Goal: Navigation & Orientation: Find specific page/section

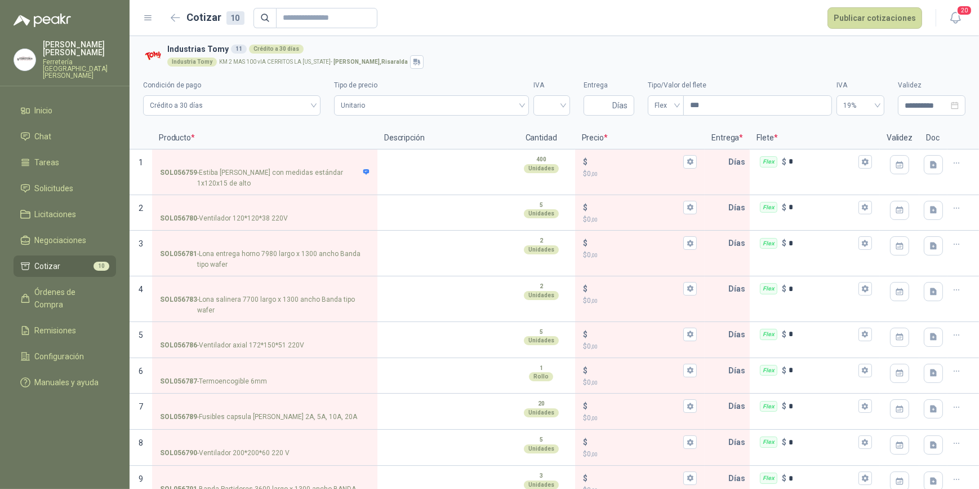
scroll to position [47, 0]
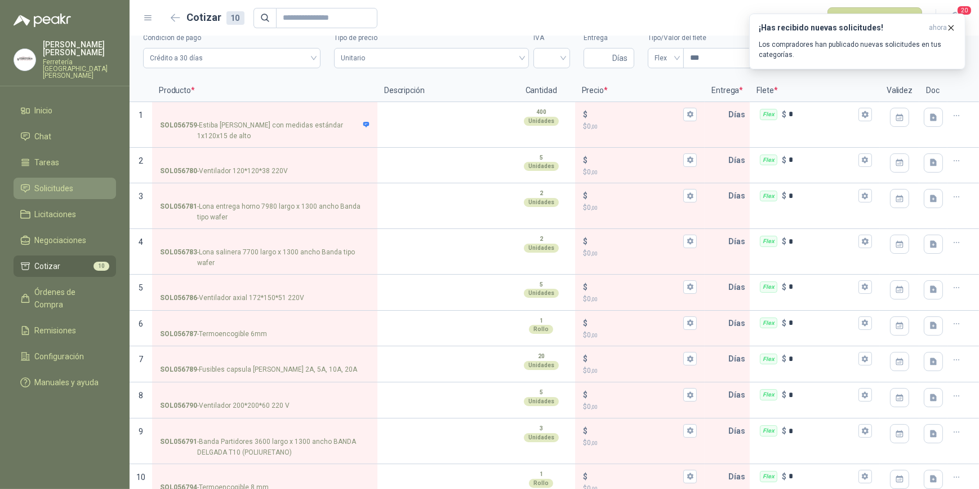
click at [72, 182] on span "Solicitudes" at bounding box center [54, 188] width 39 height 12
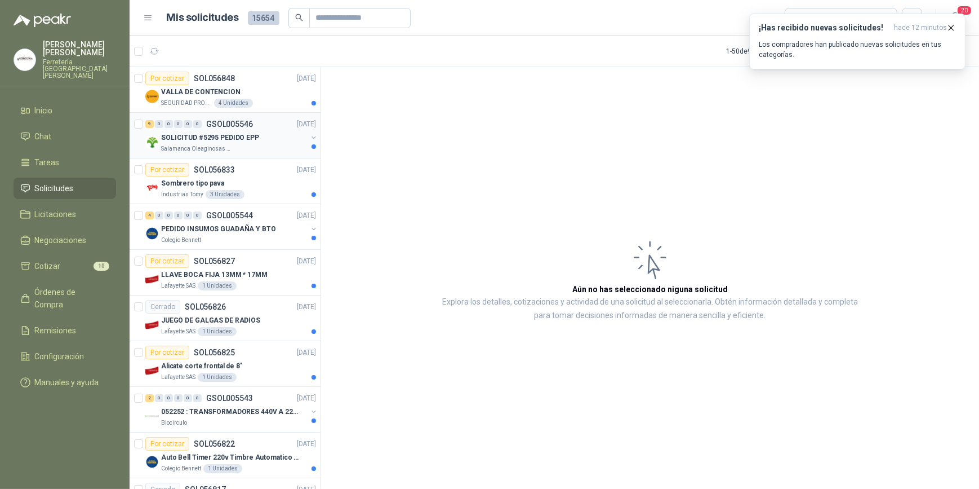
click at [231, 141] on p "SOLICITUD #5295 PEDIDO EPP" at bounding box center [210, 137] width 98 height 11
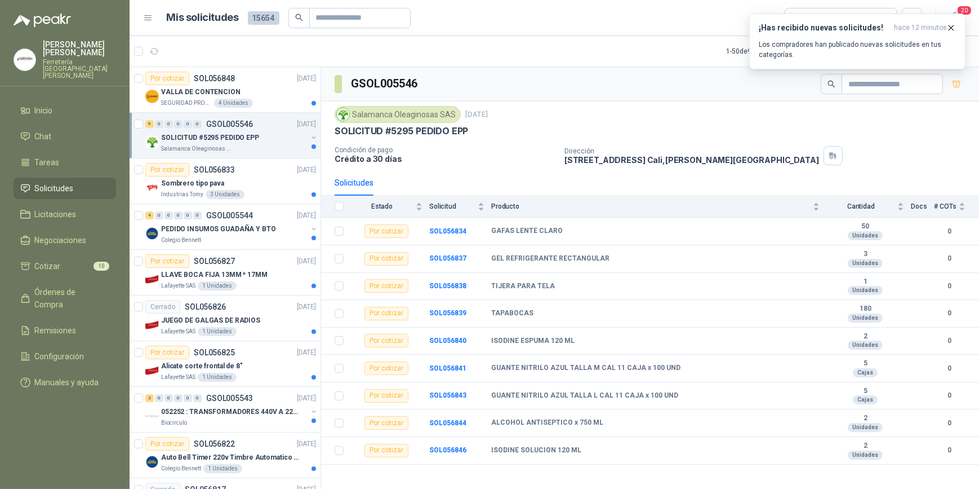
click at [78, 55] on p "[PERSON_NAME]" at bounding box center [79, 49] width 73 height 16
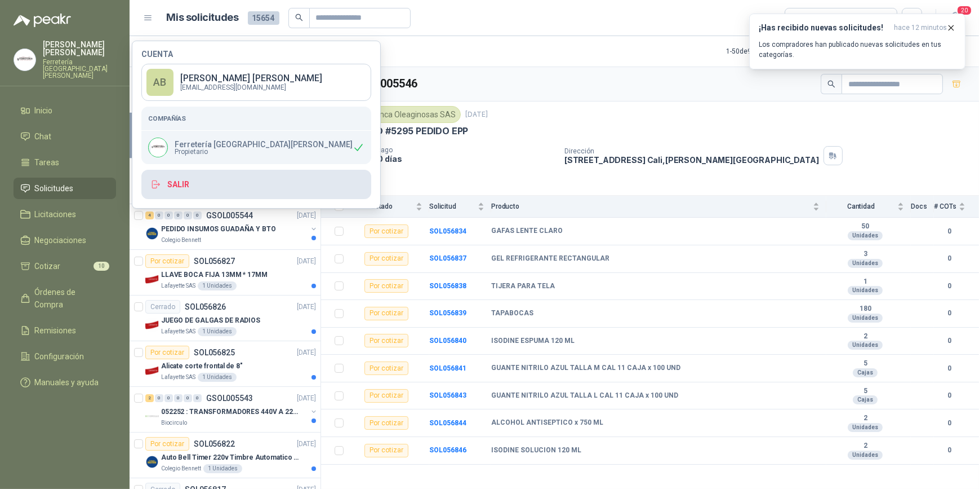
click at [197, 188] on button "Salir" at bounding box center [256, 184] width 230 height 29
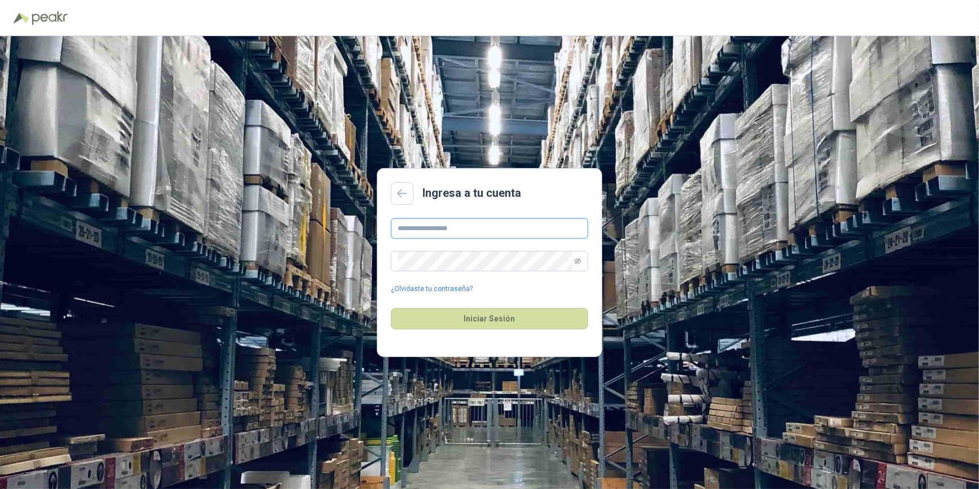
type input "**********"
